Goal: Task Accomplishment & Management: Manage account settings

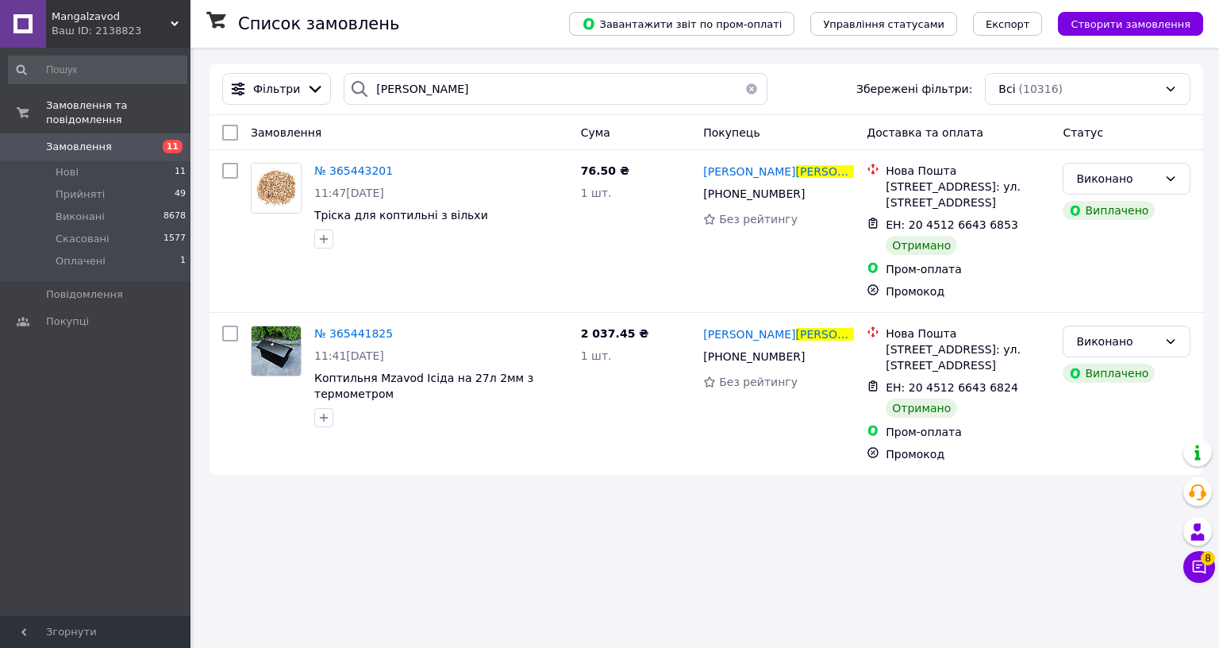
click at [128, 25] on div "Ваш ID: 2138823" at bounding box center [121, 31] width 139 height 14
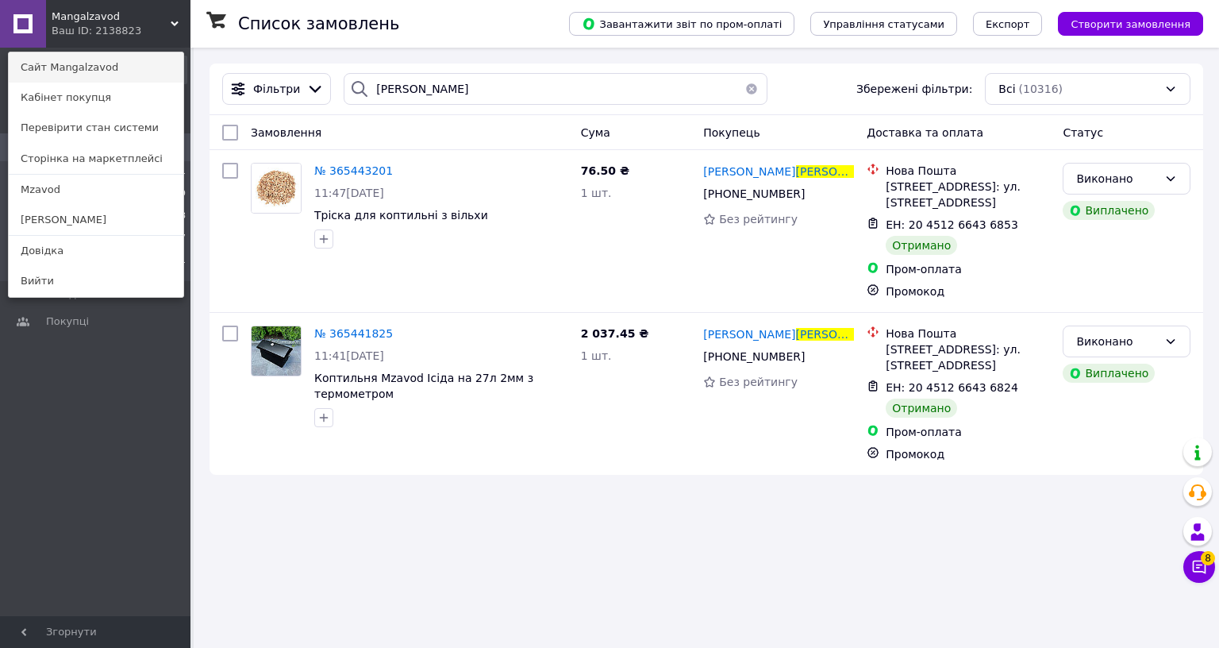
click at [117, 68] on link "Сайт Mangalzavod" at bounding box center [96, 67] width 175 height 30
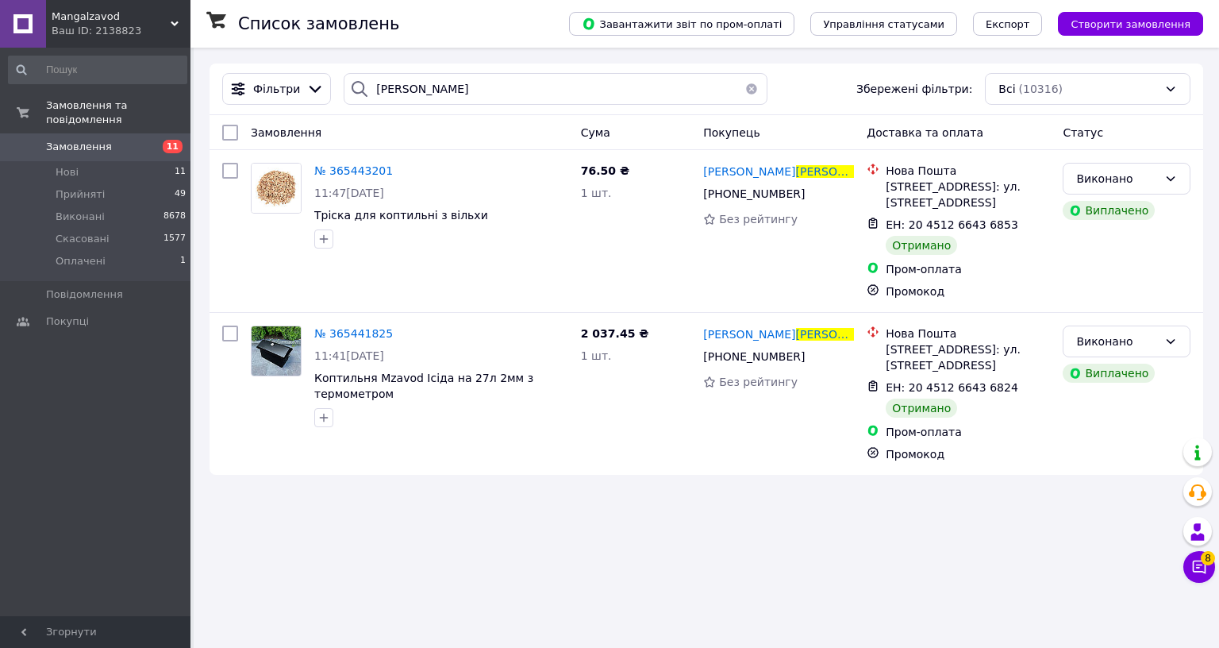
click at [77, 140] on span "Замовлення" at bounding box center [79, 147] width 66 height 14
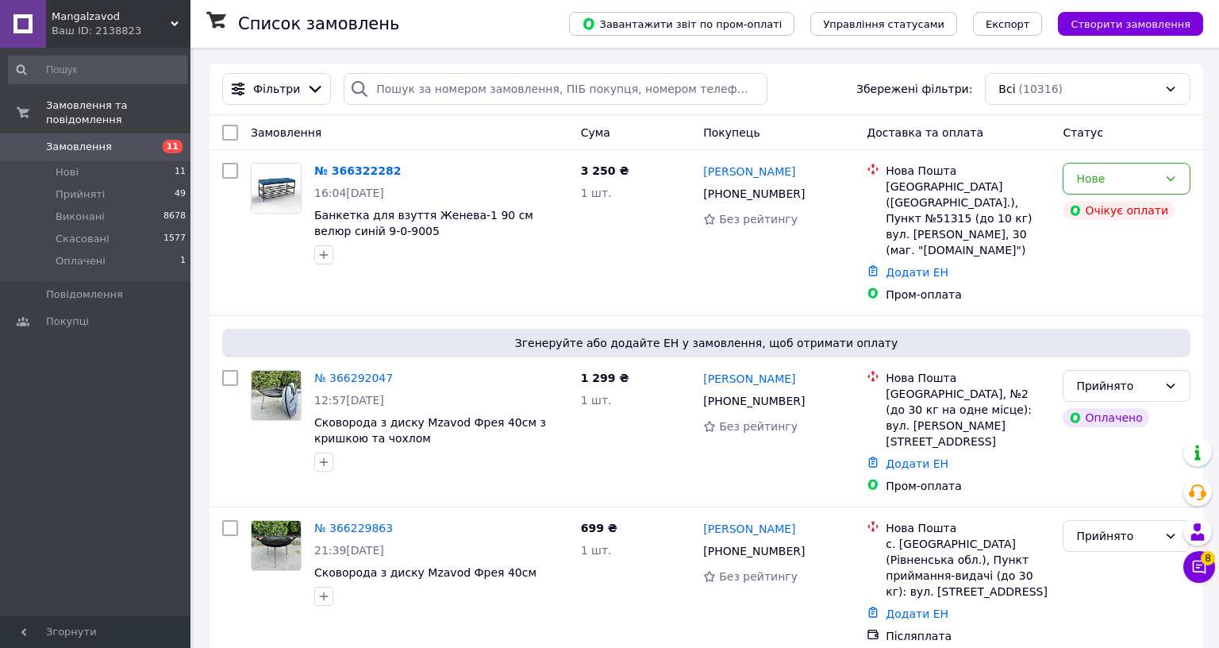
click at [171, 29] on div "Ваш ID: 2138823" at bounding box center [121, 31] width 139 height 14
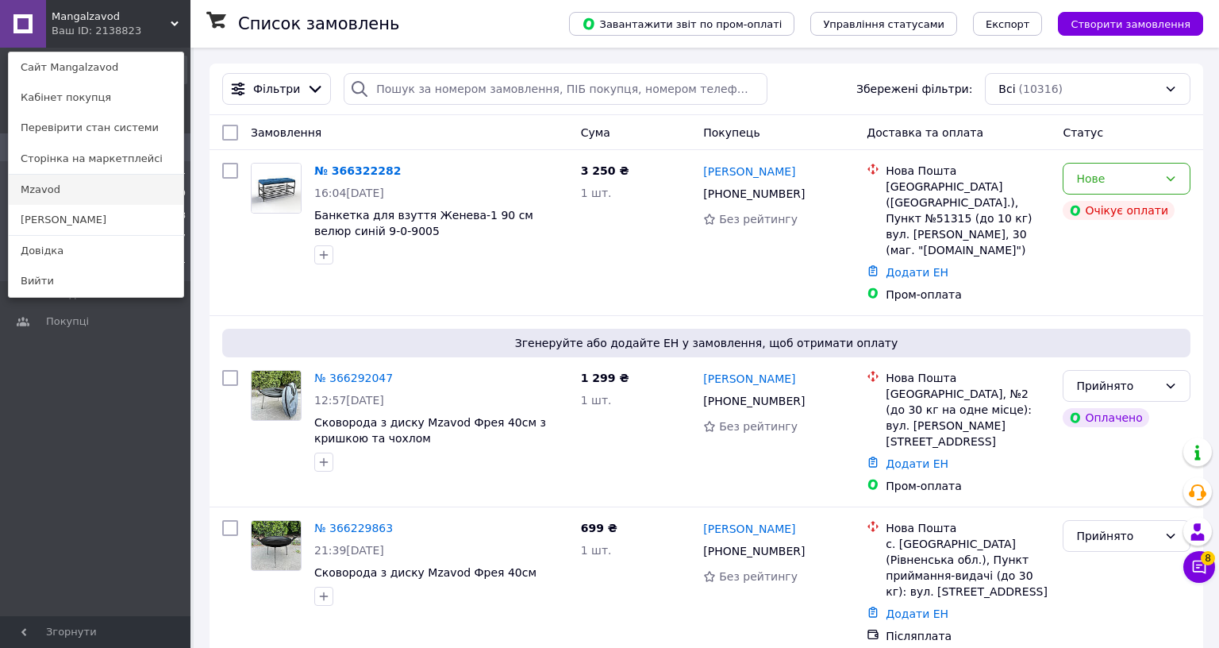
click at [94, 194] on link "Mzavod" at bounding box center [96, 190] width 175 height 30
